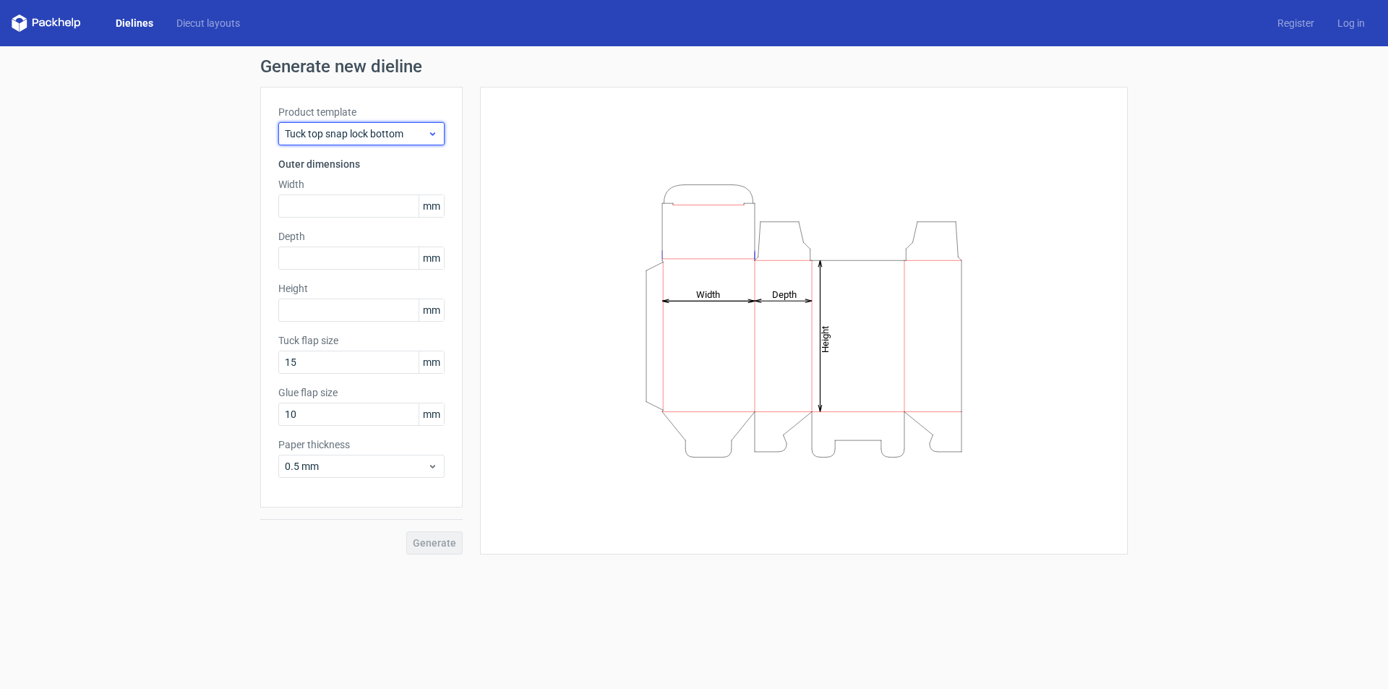
click at [432, 137] on icon at bounding box center [432, 134] width 11 height 12
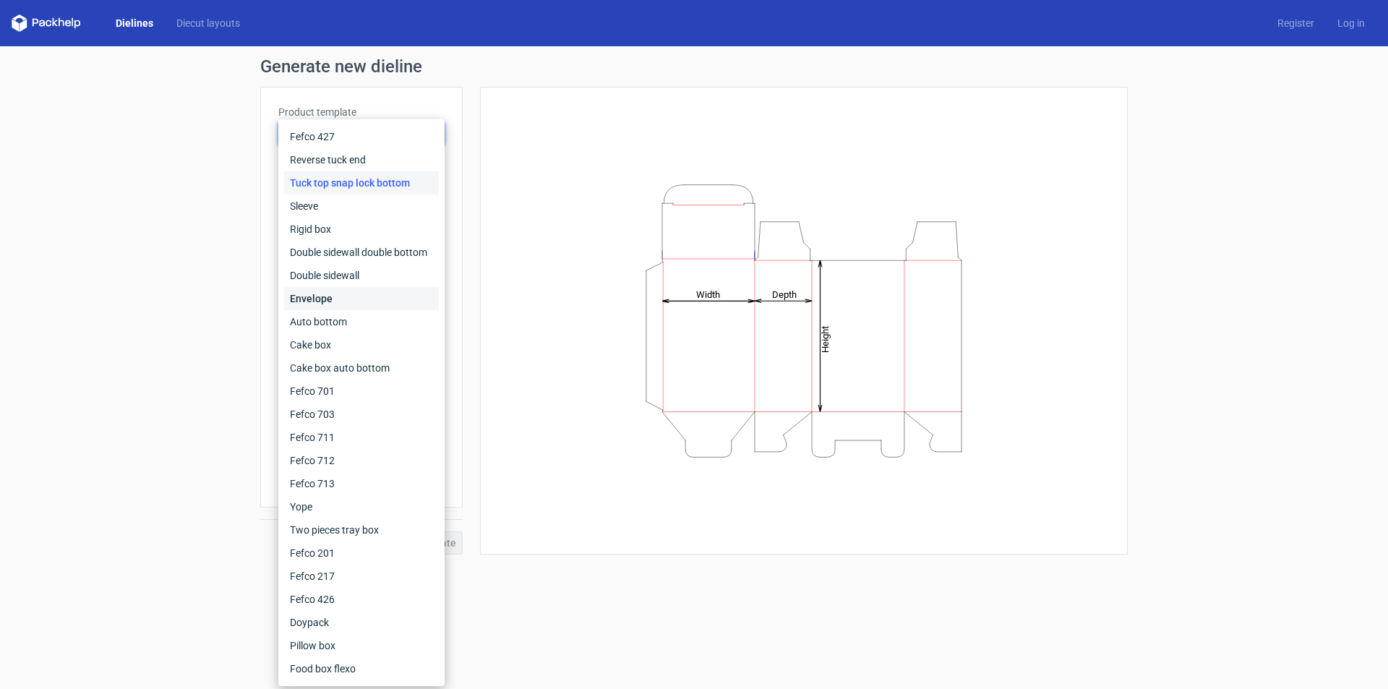
click at [341, 306] on div "Envelope" at bounding box center [361, 298] width 155 height 23
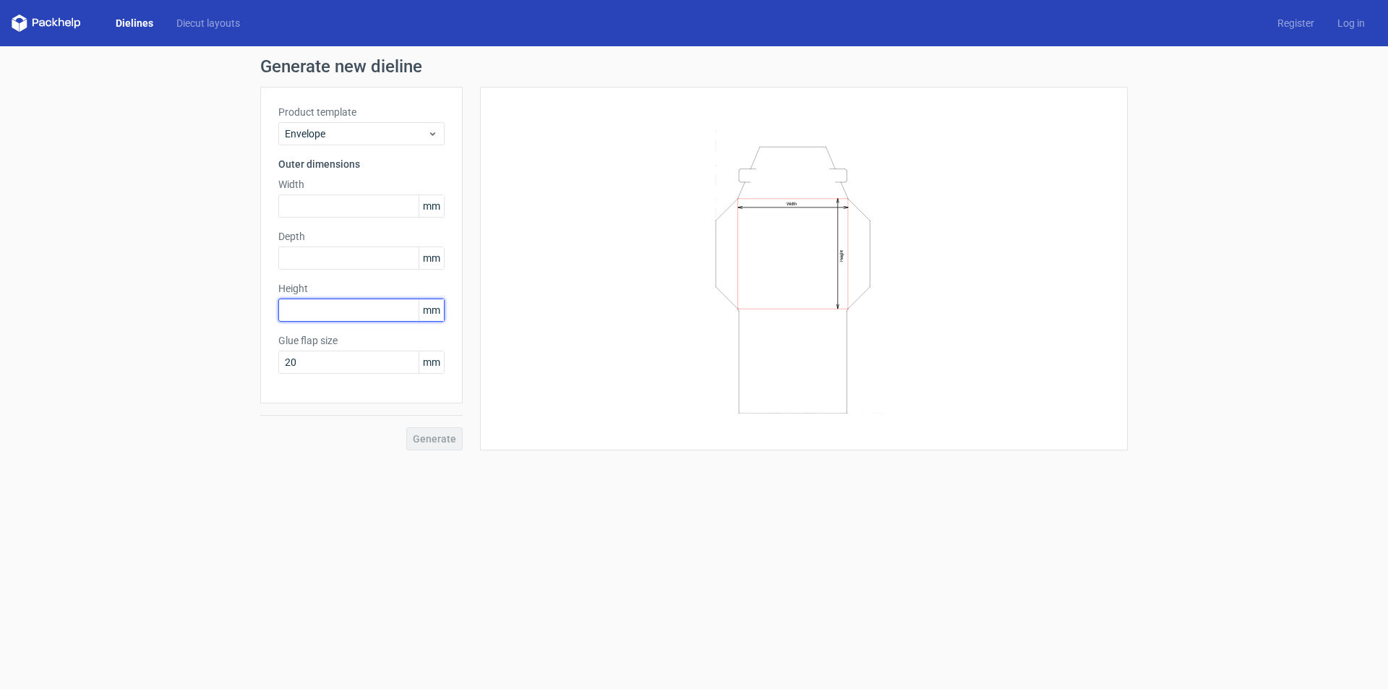
click at [343, 309] on input "text" at bounding box center [361, 310] width 166 height 23
click at [328, 203] on input "text" at bounding box center [361, 205] width 166 height 23
paste input "2286"
drag, startPoint x: 332, startPoint y: 208, endPoint x: 248, endPoint y: 244, distance: 91.3
click at [247, 244] on div "Generate new dieline Product template Envelope Outer dimensions Width 2286 mm D…" at bounding box center [694, 254] width 1388 height 416
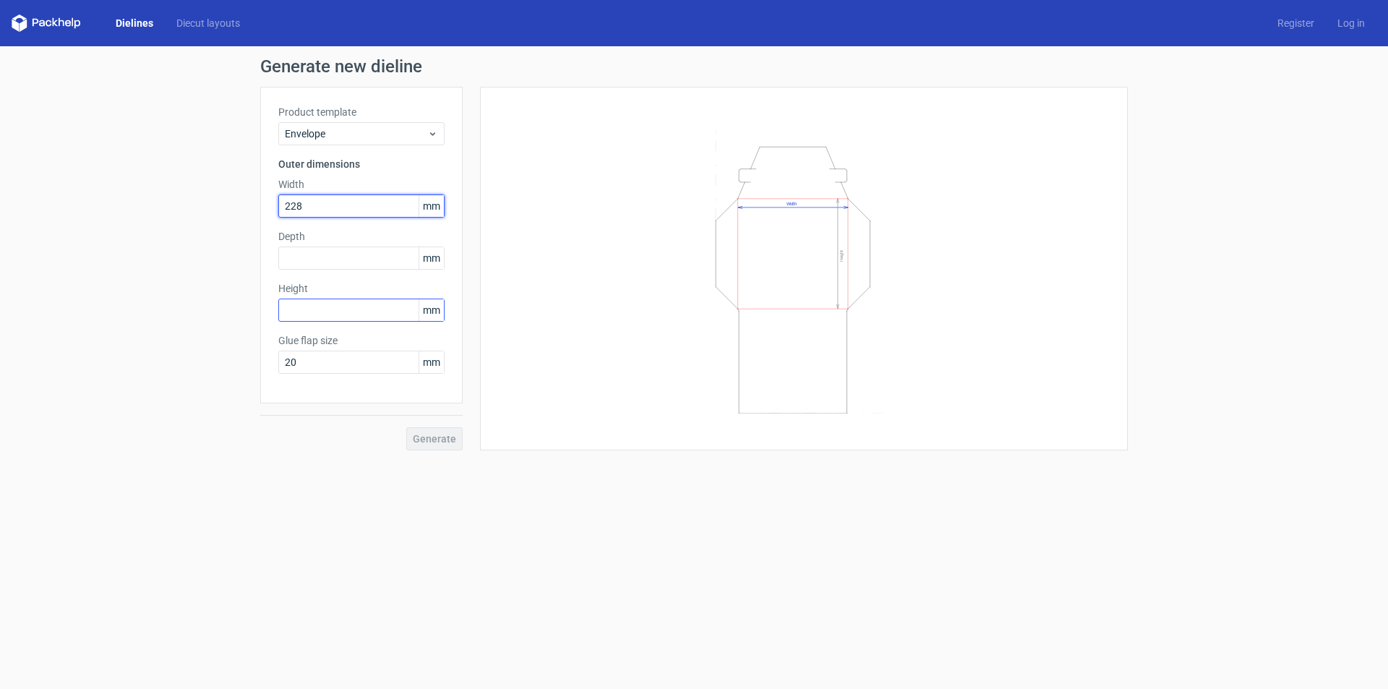
type input "228"
click at [317, 309] on input "text" at bounding box center [361, 310] width 166 height 23
type input "304"
click at [335, 263] on input "text" at bounding box center [361, 258] width 166 height 23
click at [328, 365] on input "20" at bounding box center [361, 362] width 166 height 23
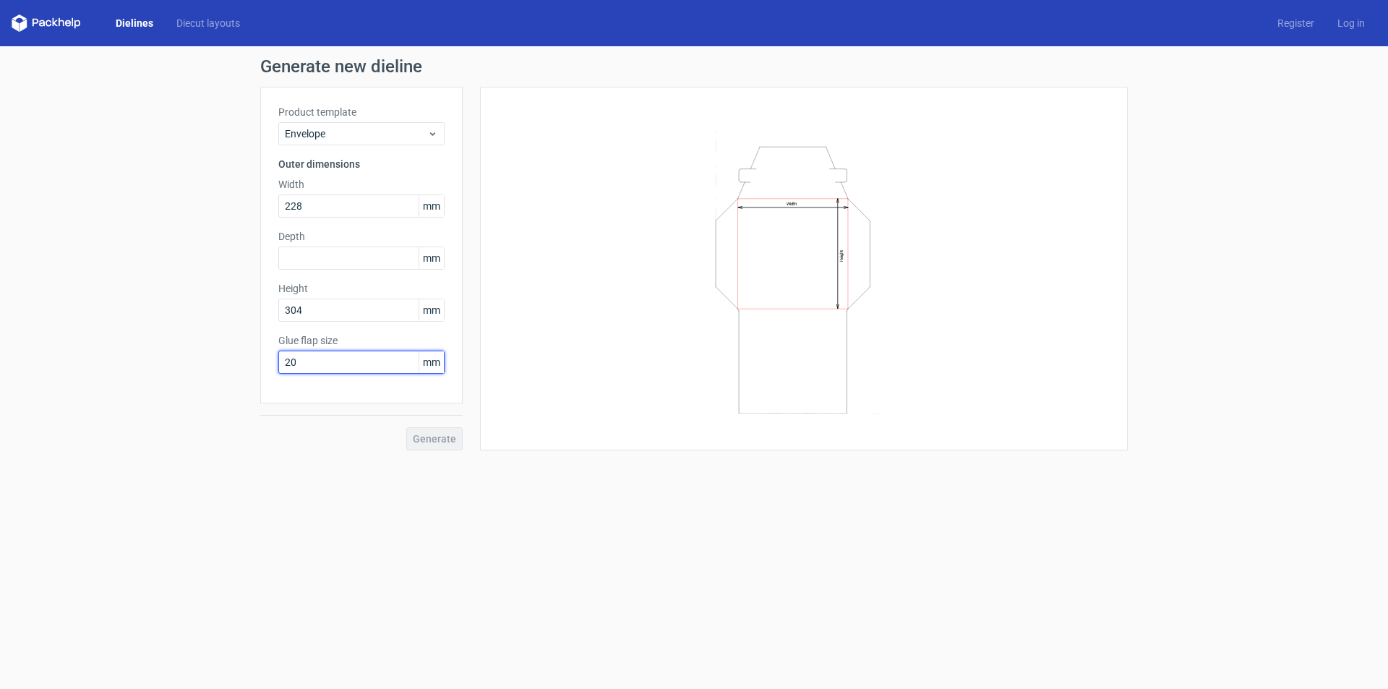
drag, startPoint x: 330, startPoint y: 364, endPoint x: 281, endPoint y: 382, distance: 52.4
click at [283, 382] on div "Product template Envelope Outer dimensions Width 228 mm Depth mm Height 304 mm …" at bounding box center [361, 245] width 202 height 317
type input "15"
click at [362, 314] on input "304" at bounding box center [361, 310] width 166 height 23
drag, startPoint x: 359, startPoint y: 307, endPoint x: 270, endPoint y: 342, distance: 95.7
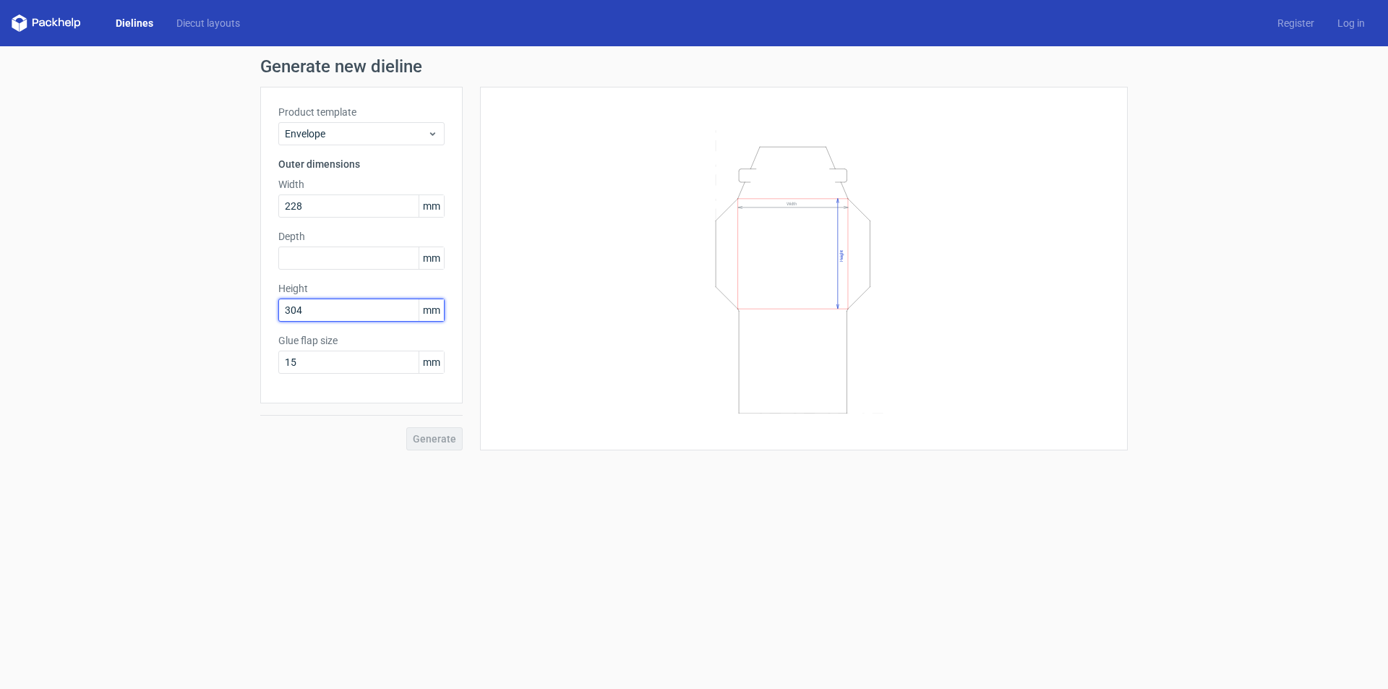
click at [273, 343] on div "Product template Envelope Outer dimensions Width 228 mm Depth mm Height 304 mm …" at bounding box center [361, 245] width 202 height 317
click at [380, 364] on div "Glue flap size 15 mm" at bounding box center [361, 353] width 166 height 40
click at [352, 280] on div "Product template Envelope Outer dimensions Width 228 mm Depth mm Height 15 mm V…" at bounding box center [361, 257] width 202 height 341
click at [350, 306] on input "15" at bounding box center [361, 310] width 166 height 23
drag, startPoint x: 301, startPoint y: 324, endPoint x: 247, endPoint y: 341, distance: 56.2
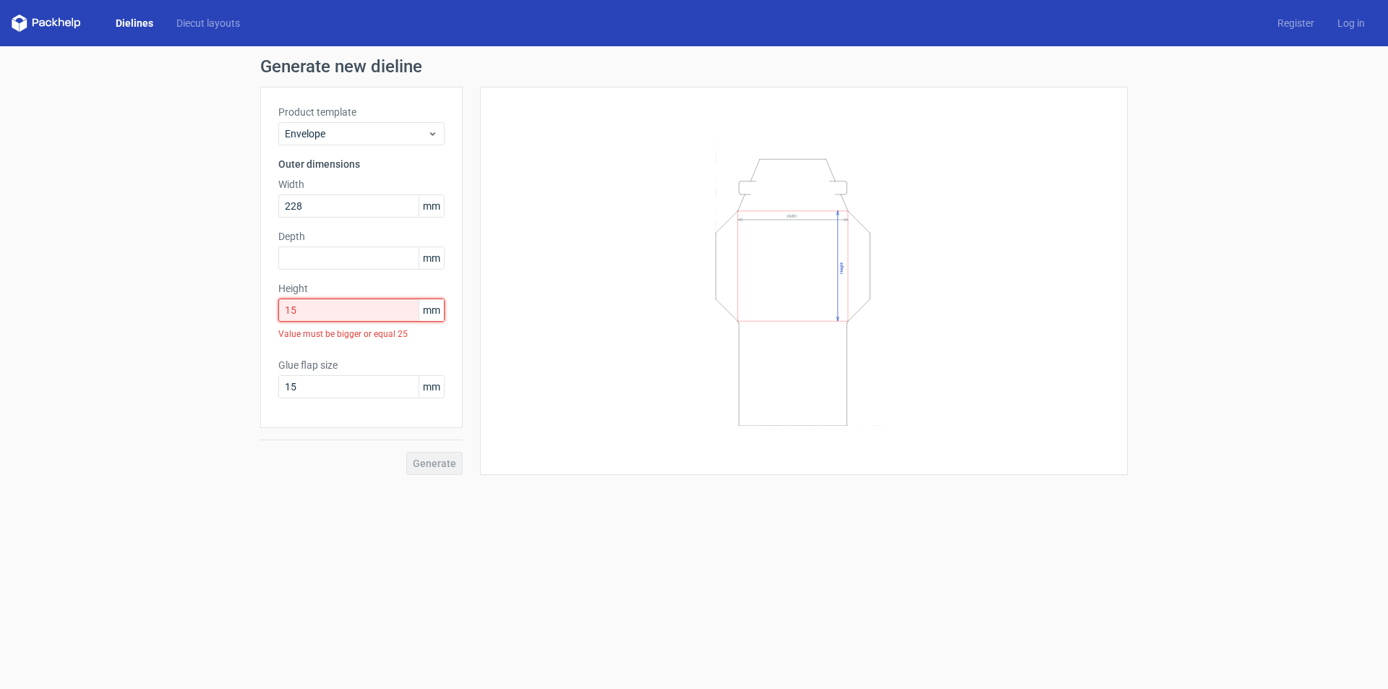
click at [249, 341] on div "Generate new dieline Product template Envelope Outer dimensions Width 228 mm De…" at bounding box center [694, 266] width 1388 height 440
drag, startPoint x: 322, startPoint y: 314, endPoint x: 246, endPoint y: 342, distance: 81.0
click at [246, 342] on div "Generate new dieline Product template Envelope Outer dimensions Width 228 mm De…" at bounding box center [694, 254] width 1388 height 416
type input "304"
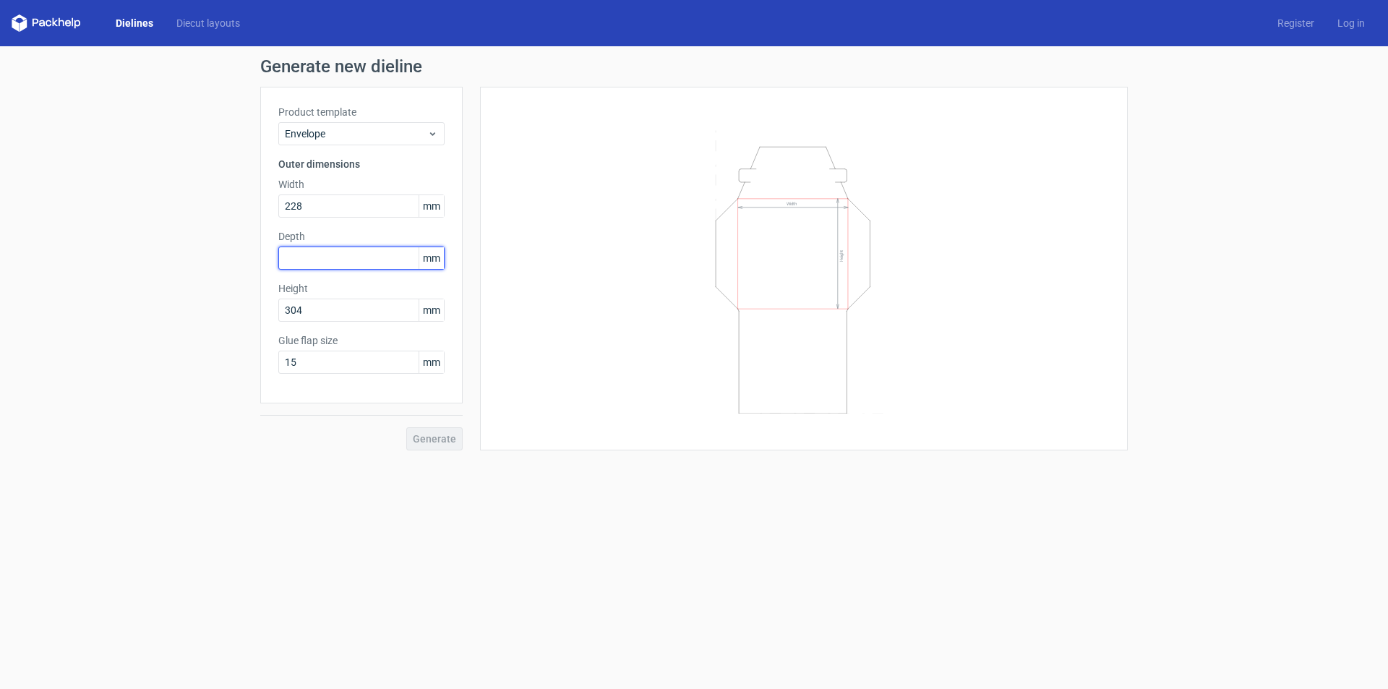
click at [337, 266] on input "text" at bounding box center [361, 258] width 166 height 23
click at [329, 359] on input "15" at bounding box center [361, 362] width 166 height 23
click at [320, 256] on input "text" at bounding box center [361, 258] width 166 height 23
drag, startPoint x: 330, startPoint y: 256, endPoint x: 255, endPoint y: 283, distance: 79.4
click at [256, 284] on div "Generate new dieline Product template Envelope Outer dimensions Width 228 mm De…" at bounding box center [694, 254] width 1388 height 416
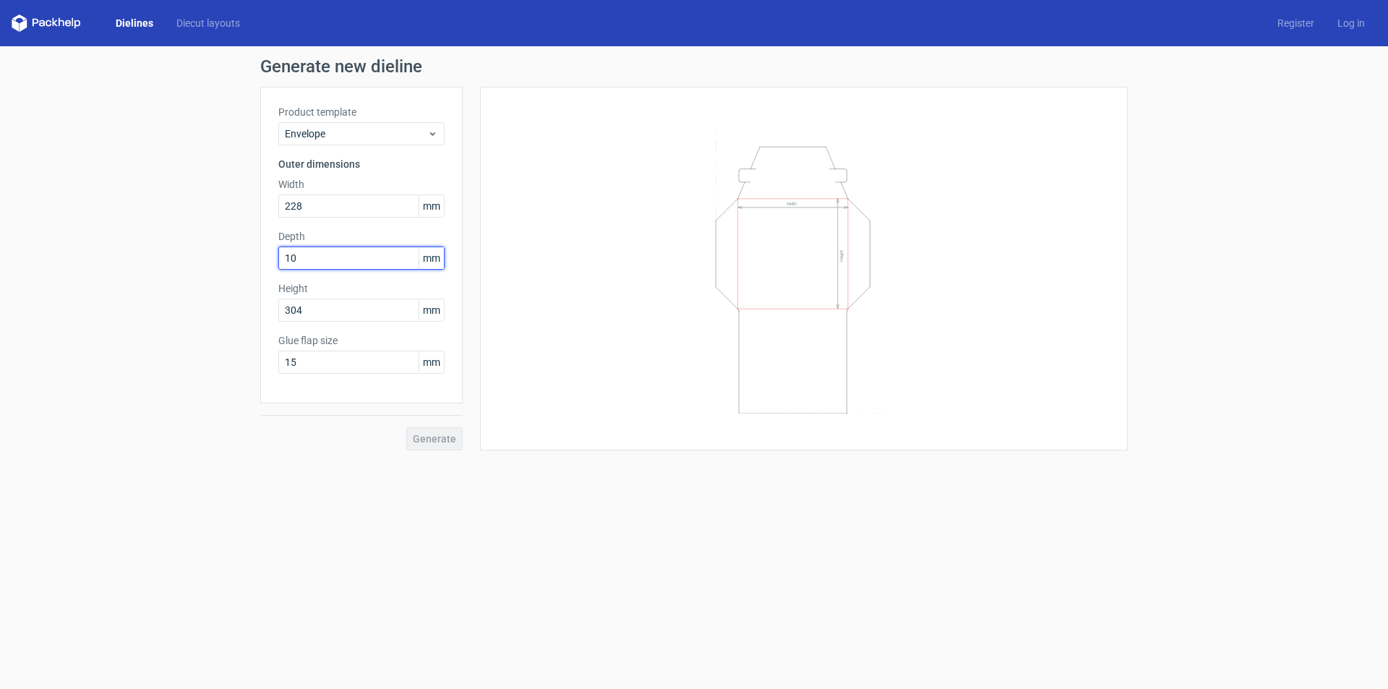
drag, startPoint x: 332, startPoint y: 257, endPoint x: 252, endPoint y: 285, distance: 84.4
click at [258, 283] on div "Generate new dieline Product template Envelope Outer dimensions Width 228 mm De…" at bounding box center [694, 254] width 1388 height 416
drag, startPoint x: 339, startPoint y: 252, endPoint x: 249, endPoint y: 292, distance: 98.4
click at [251, 291] on div "Generate new dieline Product template Envelope Outer dimensions Width 228 mm De…" at bounding box center [694, 254] width 1388 height 416
type input "30"
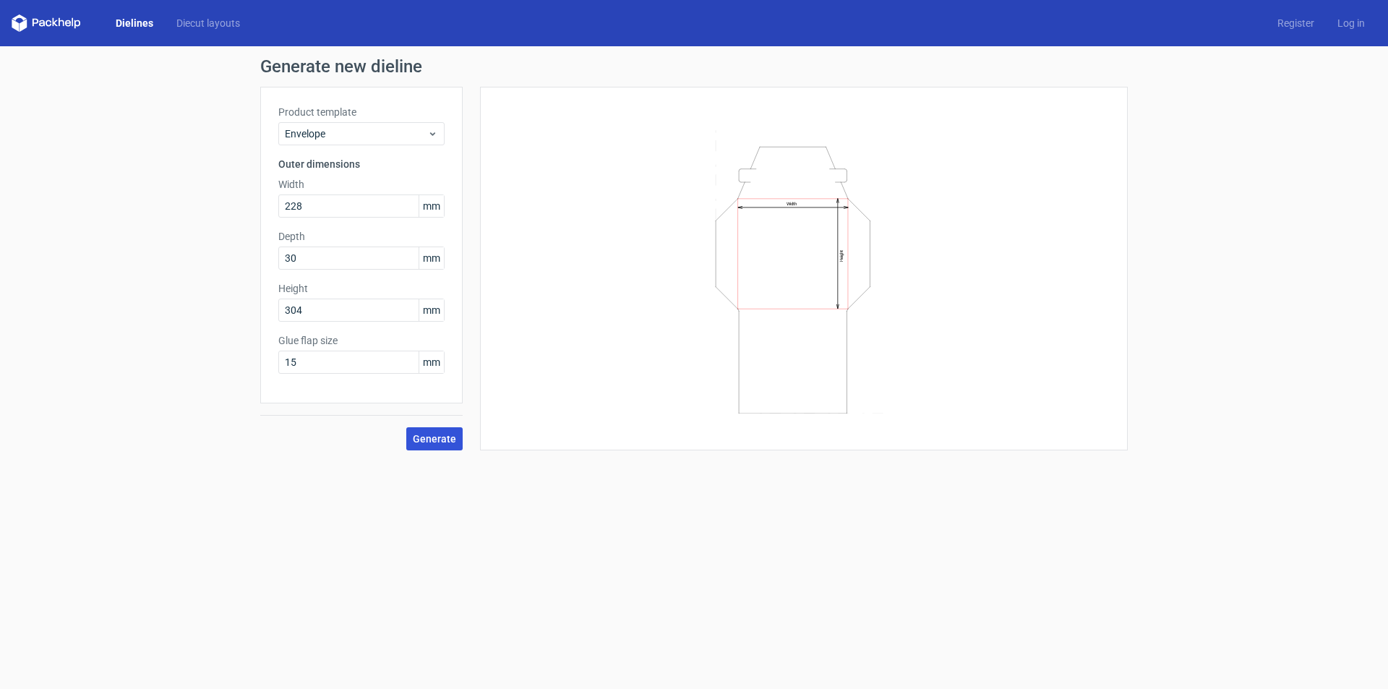
click at [449, 449] on button "Generate" at bounding box center [434, 438] width 56 height 23
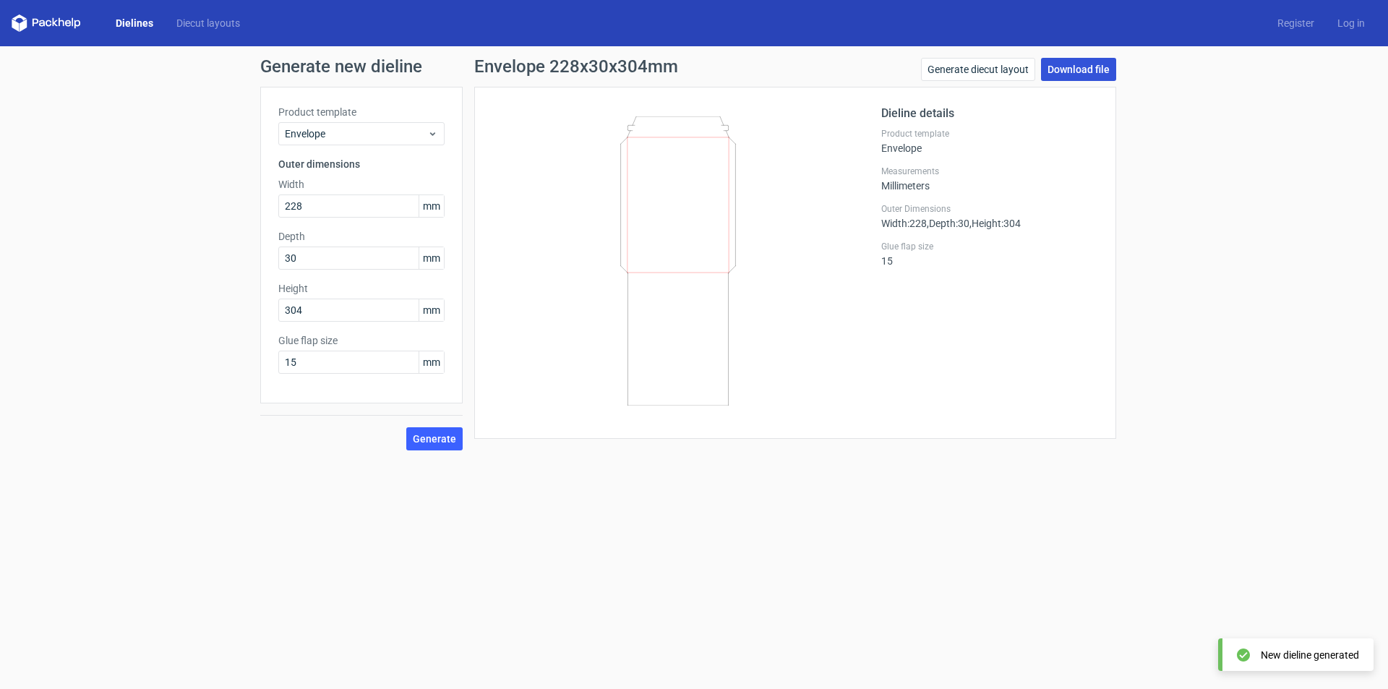
click at [1065, 69] on link "Download file" at bounding box center [1078, 69] width 75 height 23
